Goal: Transaction & Acquisition: Download file/media

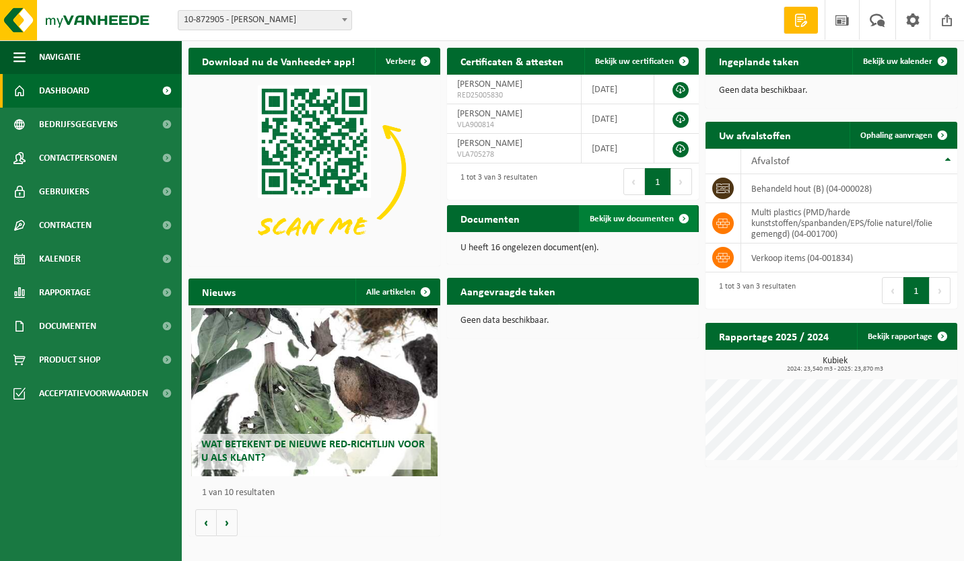
click at [639, 215] on span "Bekijk uw documenten" at bounding box center [632, 219] width 84 height 9
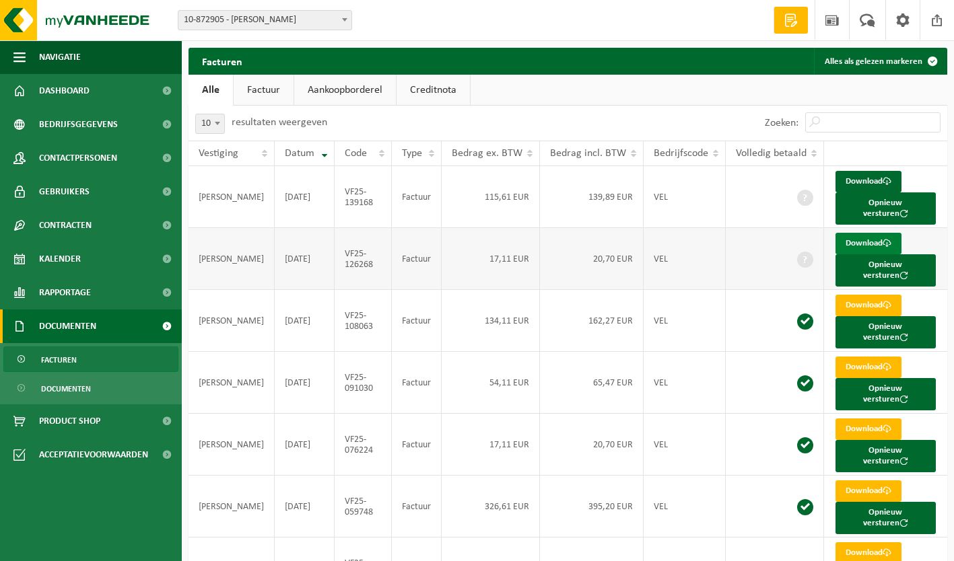
click at [842, 233] on link "Download" at bounding box center [868, 244] width 66 height 22
click at [844, 180] on link "Download" at bounding box center [868, 182] width 66 height 22
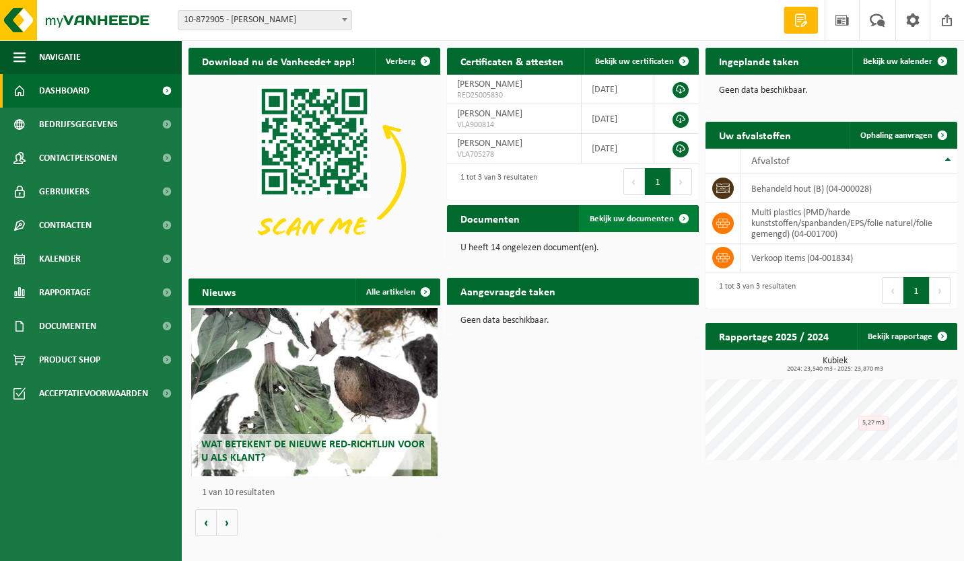
click at [621, 215] on span "Bekijk uw documenten" at bounding box center [632, 219] width 84 height 9
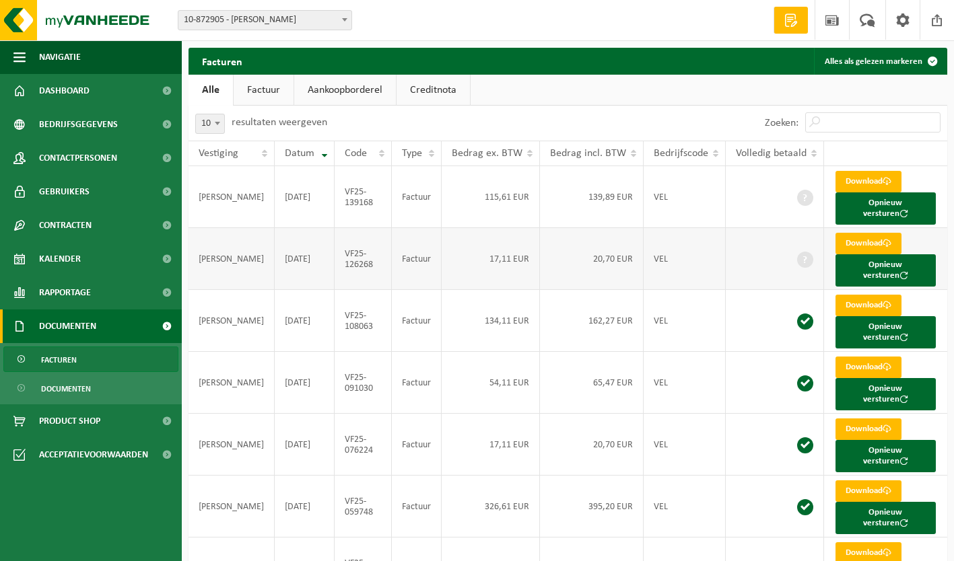
click at [340, 247] on td "VF25-126268" at bounding box center [363, 259] width 57 height 62
drag, startPoint x: 288, startPoint y: 234, endPoint x: 321, endPoint y: 241, distance: 33.8
click at [288, 234] on td "2025-08-31" at bounding box center [305, 259] width 60 height 62
click at [427, 246] on td "Factuur" at bounding box center [417, 259] width 50 height 62
click at [506, 241] on td "17,11 EUR" at bounding box center [491, 259] width 98 height 62
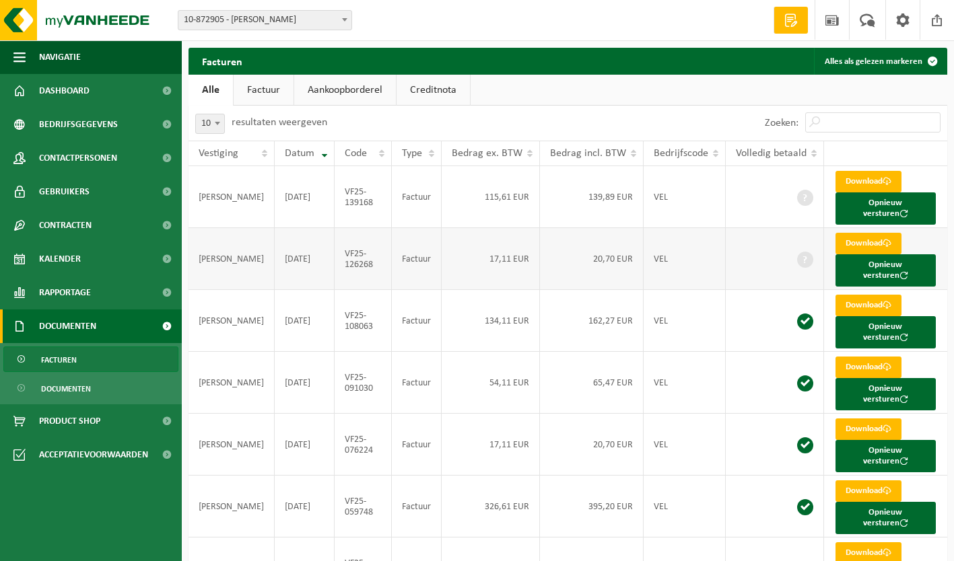
click at [572, 245] on td "20,70 EUR" at bounding box center [592, 259] width 104 height 62
click at [842, 233] on link "Download" at bounding box center [868, 244] width 66 height 22
